Goal: Task Accomplishment & Management: Complete application form

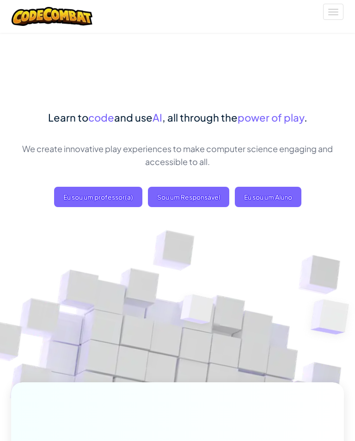
click at [277, 188] on span "Eu sou um Aluno" at bounding box center [268, 197] width 67 height 20
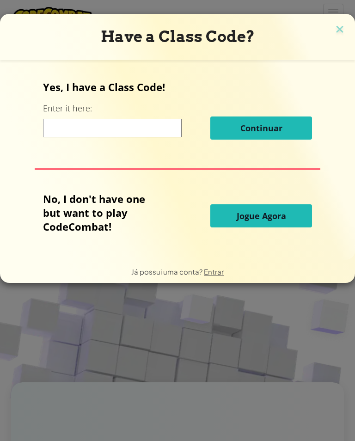
click at [133, 136] on input at bounding box center [112, 128] width 139 height 19
click at [148, 131] on input at bounding box center [112, 128] width 139 height 19
click at [142, 133] on input at bounding box center [112, 128] width 139 height 19
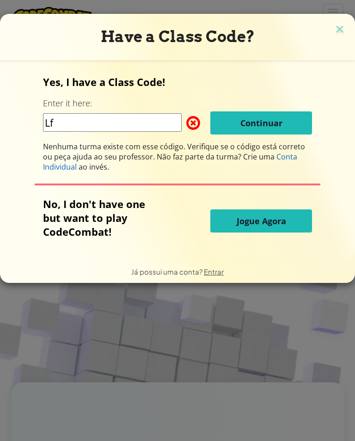
type input "L"
click at [144, 137] on div "Yes, I have a Class Code! Enter it here: L Continuar Nenhuma turma existe com e…" at bounding box center [177, 123] width 269 height 97
click at [149, 121] on input "L" at bounding box center [112, 122] width 139 height 19
type input "LeafRedLong"
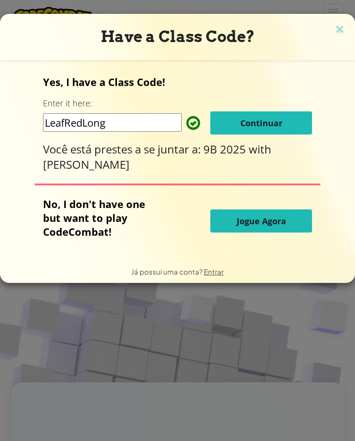
click at [272, 126] on span "Continuar" at bounding box center [262, 123] width 42 height 11
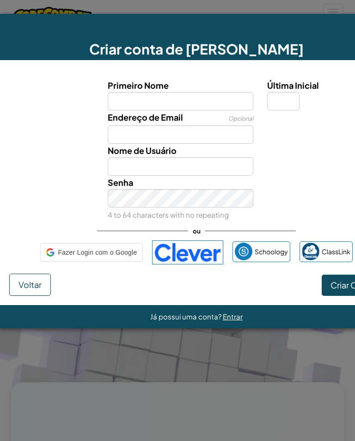
click at [215, 93] on input "Primeiro Nome" at bounding box center [181, 101] width 146 height 19
type input "Heitor"
click at [353, 286] on button "Criar Conta" at bounding box center [353, 285] width 62 height 21
type input "Heitor"
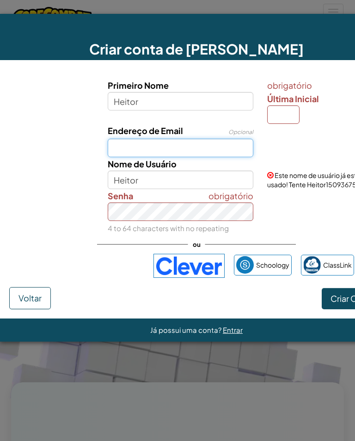
click at [139, 151] on input "Endereço de Email" at bounding box center [181, 148] width 146 height 19
click at [133, 150] on input "Endereço de Email" at bounding box center [181, 148] width 146 height 19
type input "[EMAIL_ADDRESS][DOMAIN_NAME]"
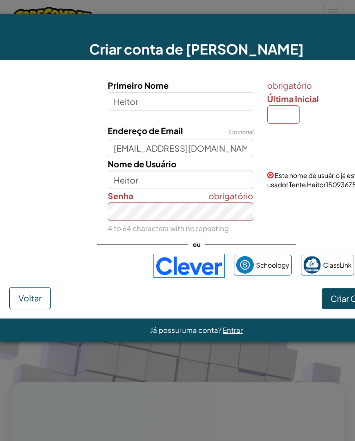
click at [221, 194] on span "obrigatório" at bounding box center [231, 195] width 45 height 13
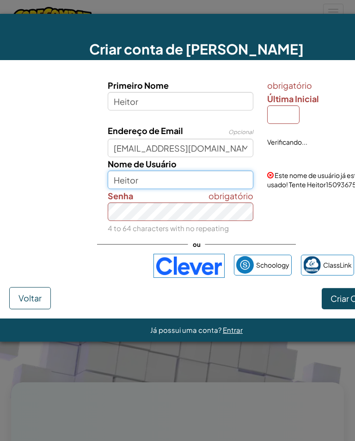
click at [229, 183] on input "Heitor" at bounding box center [181, 180] width 146 height 19
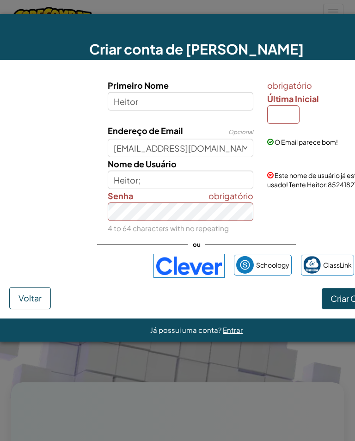
click at [239, 167] on div "Nome de Usuário Heitor;" at bounding box center [181, 173] width 160 height 32
click at [228, 184] on input "Heitor;" at bounding box center [181, 180] width 146 height 19
click at [238, 172] on input "Heitor;" at bounding box center [181, 180] width 146 height 19
click at [188, 175] on input "Heitor;" at bounding box center [181, 180] width 146 height 19
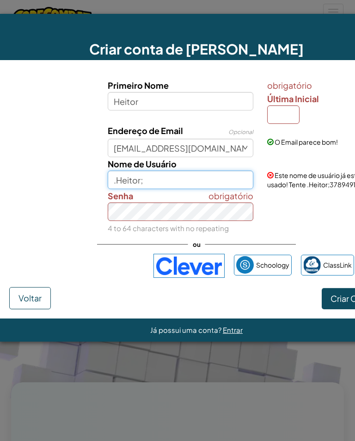
click at [204, 177] on input ".Heitor;" at bounding box center [181, 180] width 146 height 19
click at [211, 178] on input ".Heitor;" at bounding box center [181, 180] width 146 height 19
type input "."
type input "H31T0R"
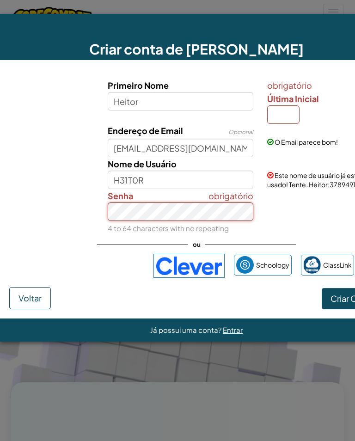
click at [199, 223] on div "obrigatório Senha 4 to 64 characters with no repeating" at bounding box center [181, 212] width 160 height 46
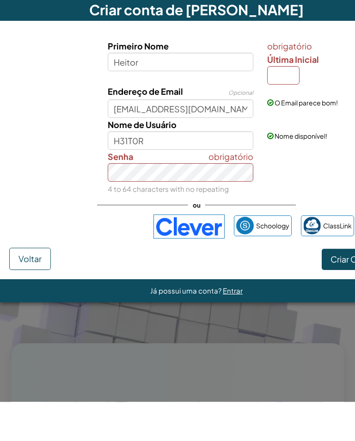
click at [342, 293] on span "Criar Conta" at bounding box center [353, 298] width 44 height 11
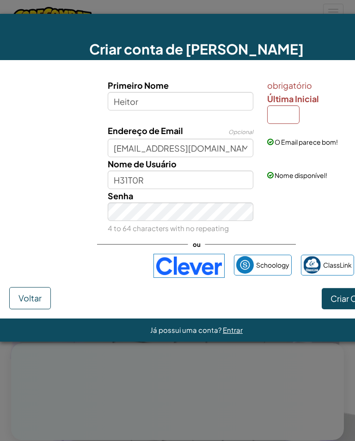
click at [334, 301] on span "Criar Conta" at bounding box center [353, 298] width 44 height 11
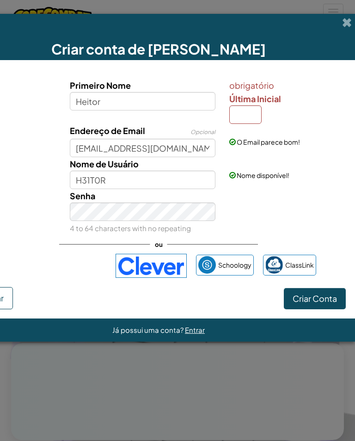
scroll to position [0, 38]
click at [242, 115] on input "Última Inicial" at bounding box center [246, 115] width 32 height 19
click at [246, 117] on input "Última Inicial" at bounding box center [246, 115] width 32 height 19
type input "H"
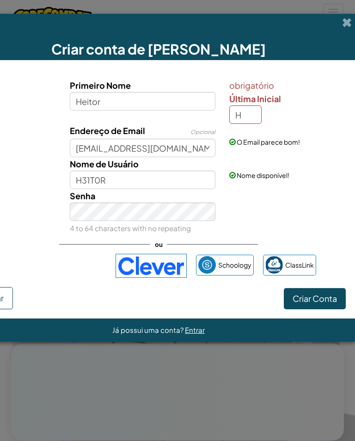
click at [336, 205] on div "Senha 4 to 64 characters with no repeating" at bounding box center [159, 212] width 384 height 46
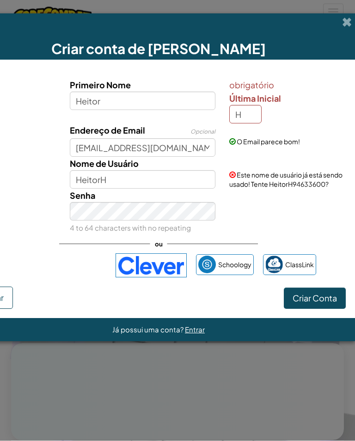
scroll to position [39, 0]
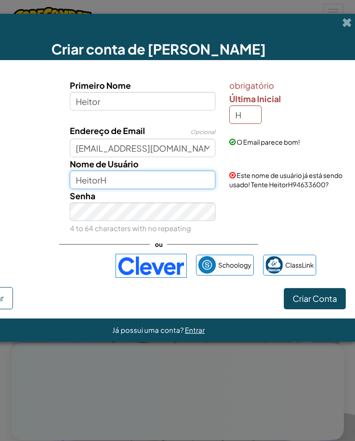
click at [186, 187] on input "HeitorH" at bounding box center [143, 180] width 146 height 19
click at [195, 186] on input "HeitorH" at bounding box center [143, 180] width 146 height 19
type input "H"
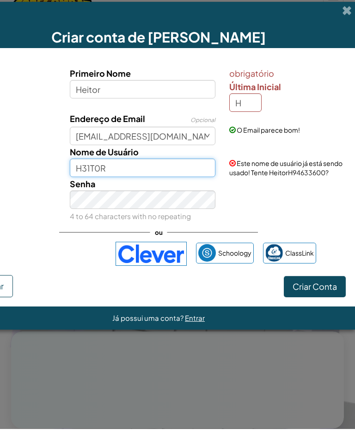
type input "H31T0R"
click at [323, 306] on form "Primeiro Nome Heitor obrigatório Última Inicial H Endereço de Email Opcional [E…" at bounding box center [158, 189] width 393 height 259
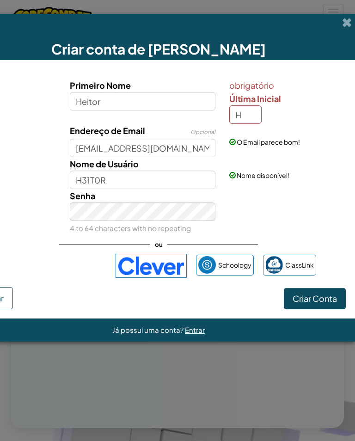
click at [312, 309] on button "Criar Conta" at bounding box center [315, 298] width 62 height 21
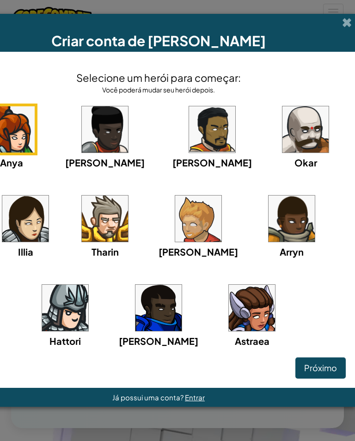
click at [85, 309] on img at bounding box center [65, 308] width 46 height 46
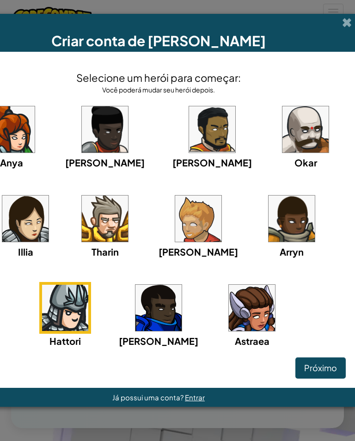
click at [313, 372] on span "Próximo" at bounding box center [320, 368] width 33 height 11
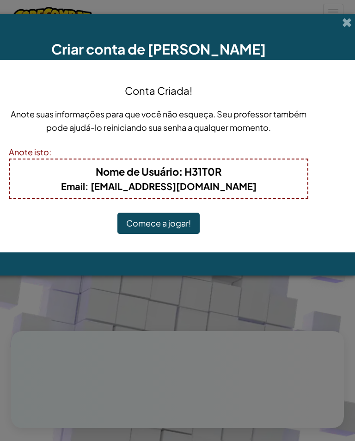
click at [177, 221] on button "Comece a jogar!" at bounding box center [159, 223] width 82 height 21
